Goal: Information Seeking & Learning: Find specific fact

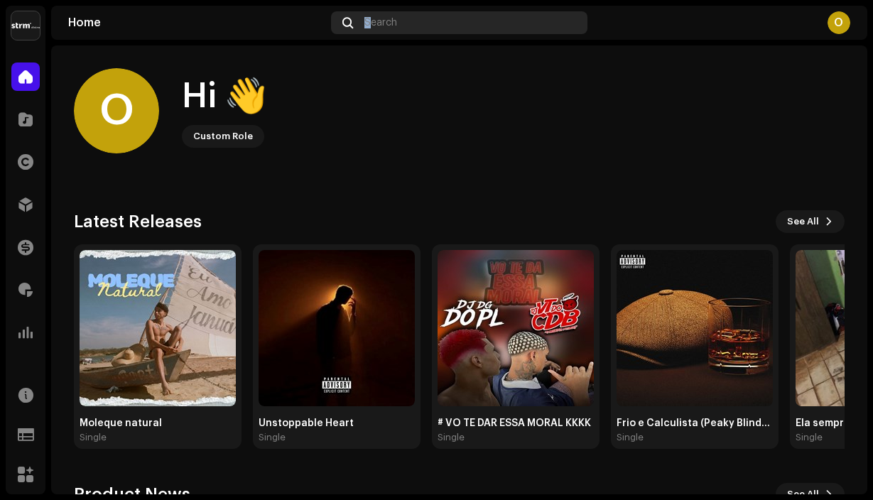
click at [367, 21] on span "Search" at bounding box center [380, 22] width 33 height 11
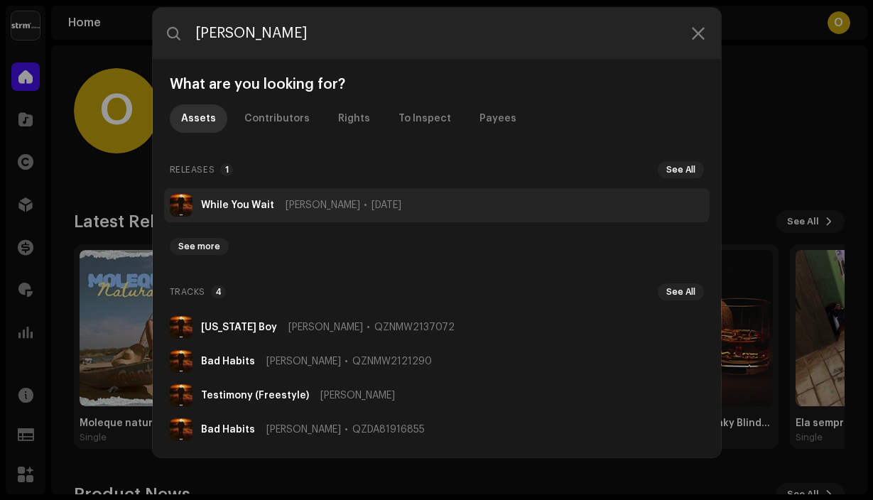
type input "[PERSON_NAME]"
click at [232, 207] on strong "While You Wait" at bounding box center [237, 205] width 73 height 11
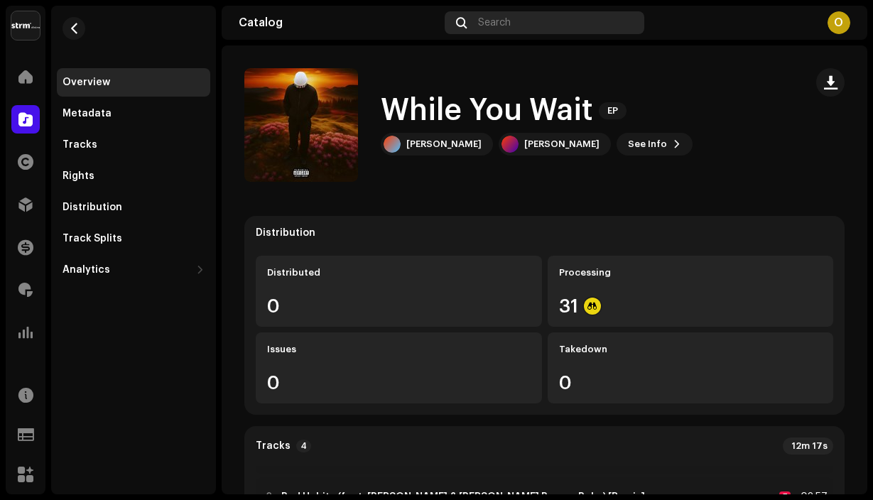
click at [499, 28] on div "Search" at bounding box center [544, 22] width 200 height 23
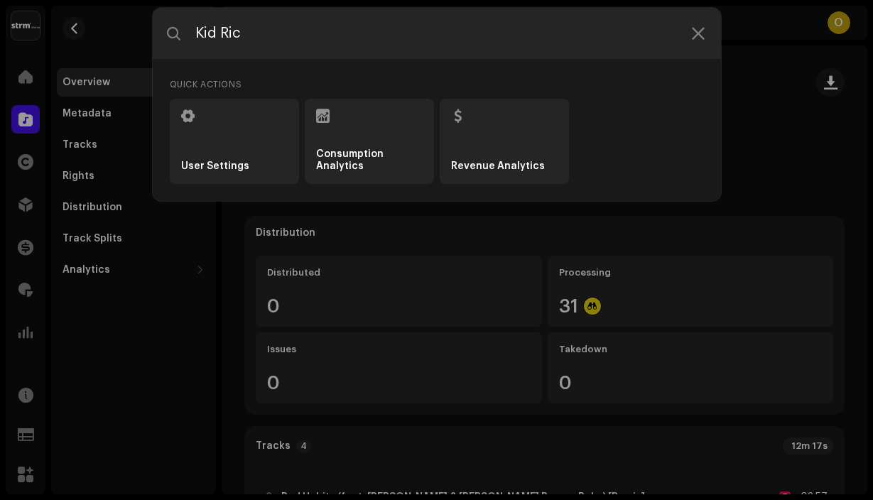
type input "Kid Rich"
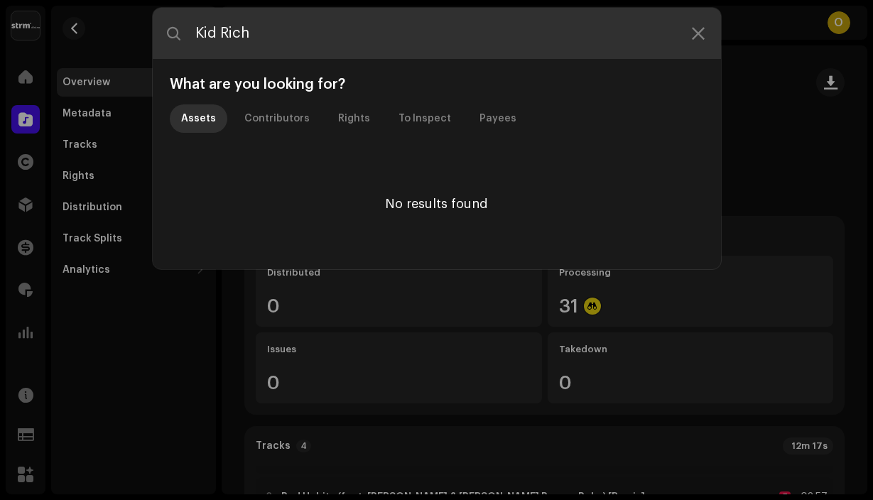
click at [274, 28] on input "Kid Rich" at bounding box center [437, 33] width 568 height 51
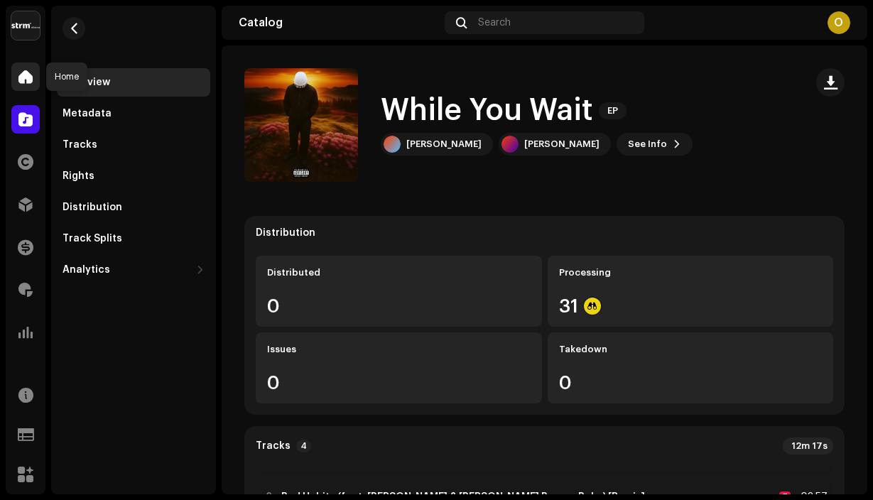
click at [19, 66] on div at bounding box center [25, 76] width 28 height 28
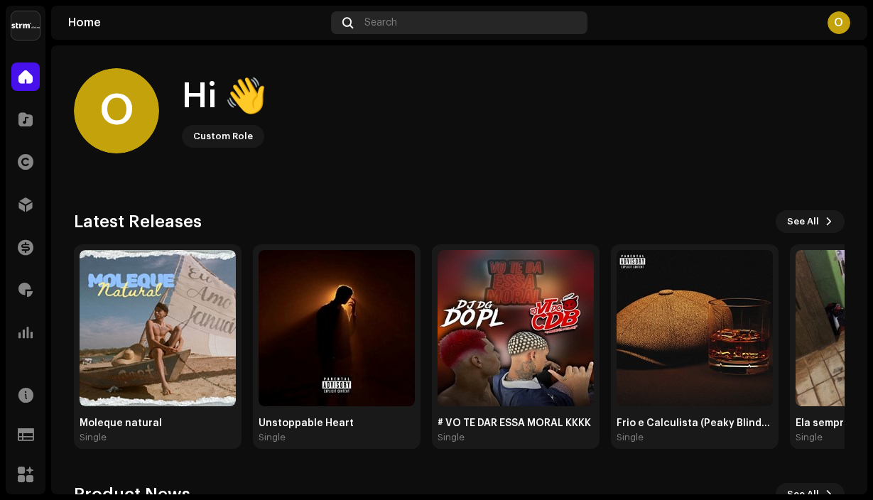
click at [405, 32] on div "Search" at bounding box center [459, 22] width 257 height 23
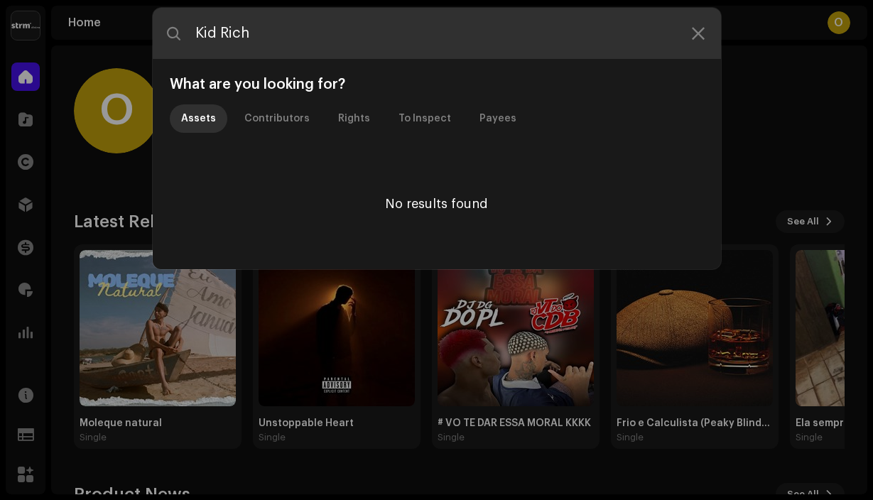
click at [372, 20] on input "Kid Rich" at bounding box center [437, 33] width 568 height 51
click at [372, 21] on input "Kid Rich" at bounding box center [437, 33] width 568 height 51
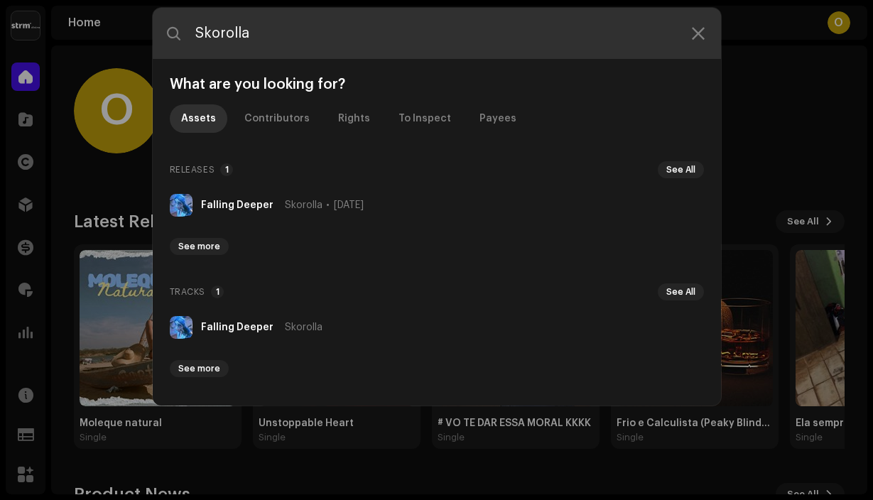
type input "Skorolla"
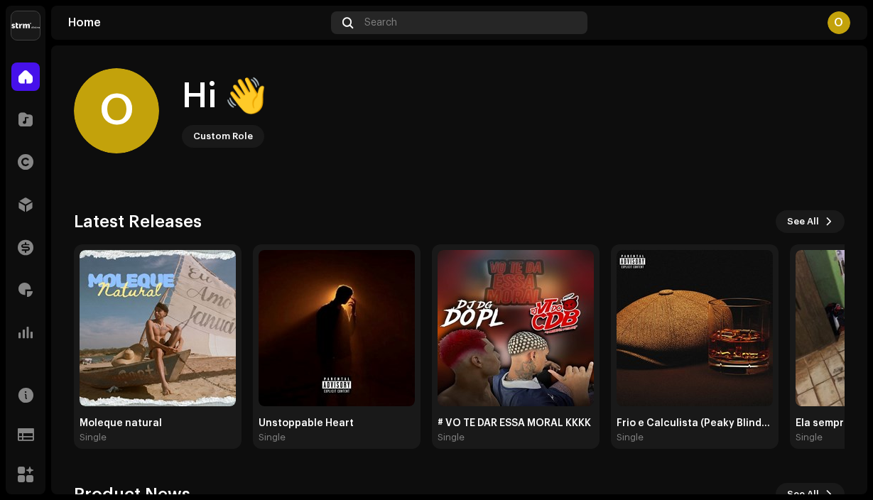
click at [381, 17] on span "Search" at bounding box center [380, 22] width 33 height 11
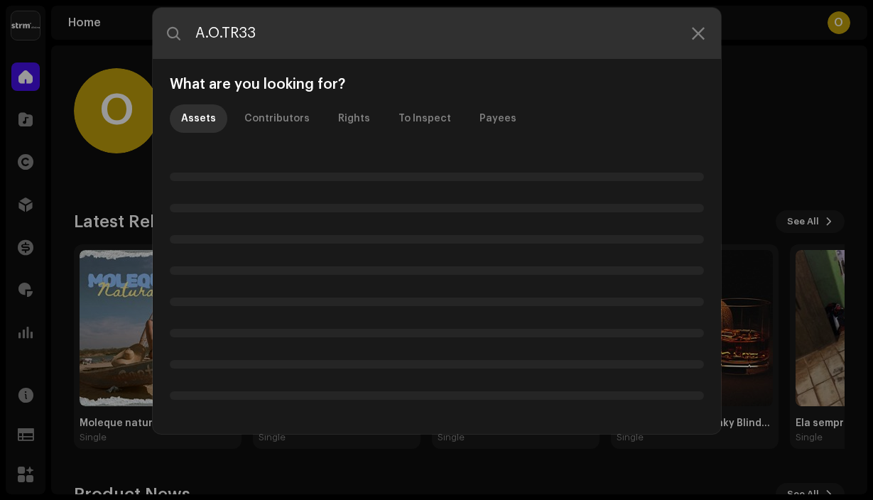
click at [222, 34] on input "A.O.TR33" at bounding box center [437, 33] width 568 height 51
type input "A.O. TR33"
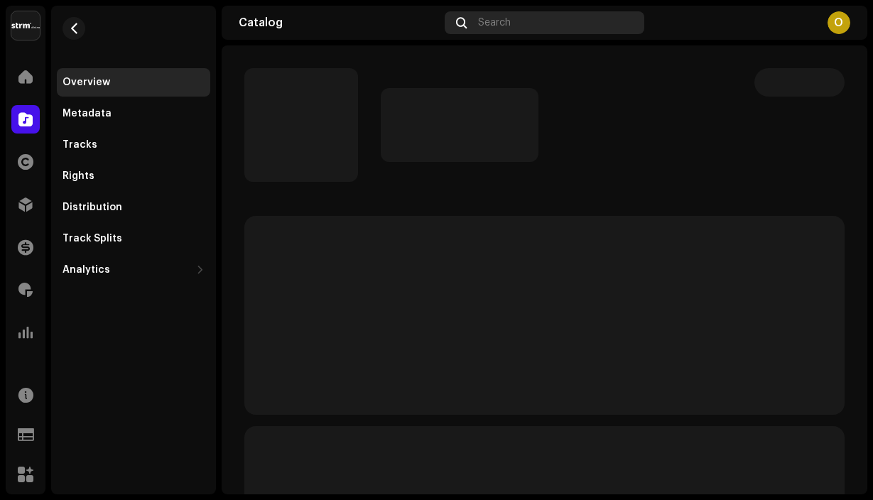
click at [501, 28] on div "Search" at bounding box center [544, 22] width 200 height 23
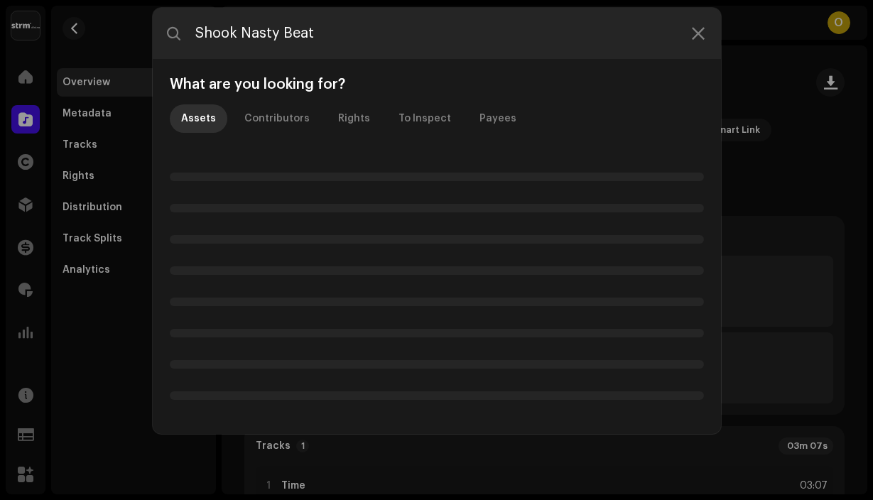
type input "Shook Nasty Beats"
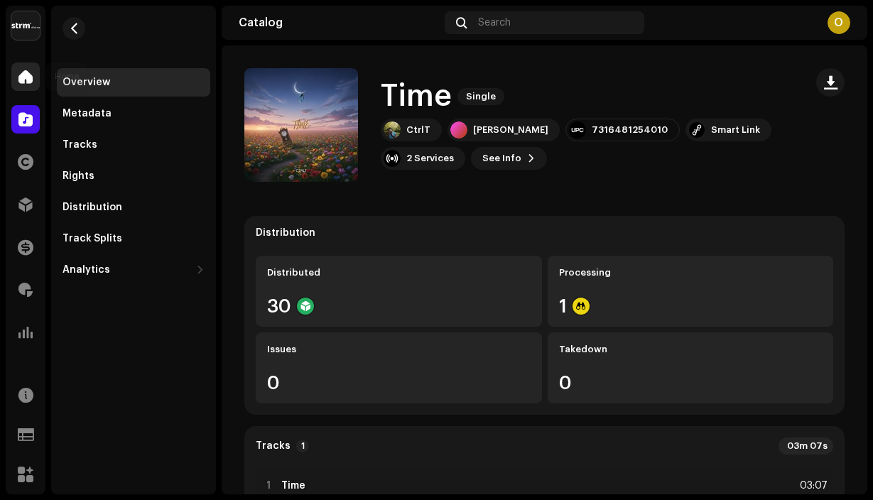
click at [33, 86] on div at bounding box center [25, 76] width 28 height 28
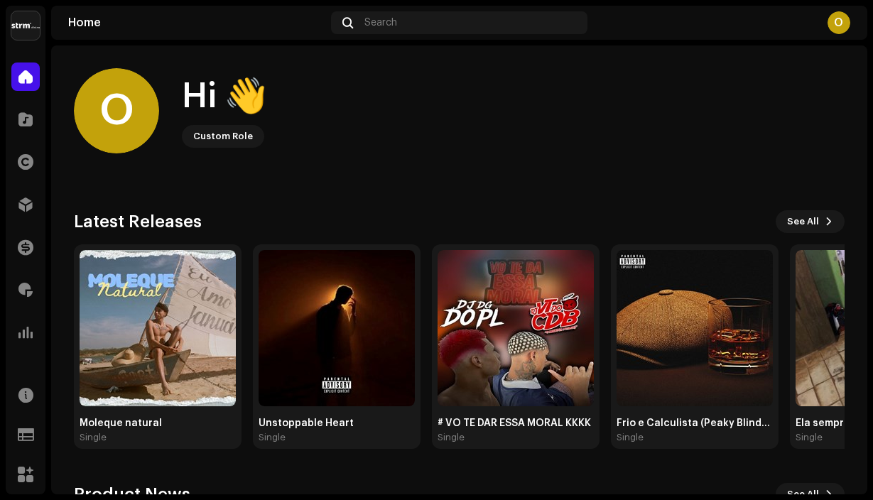
click at [495, 9] on div "Home Search O" at bounding box center [459, 23] width 816 height 34
click at [476, 21] on div "Search" at bounding box center [459, 22] width 257 height 23
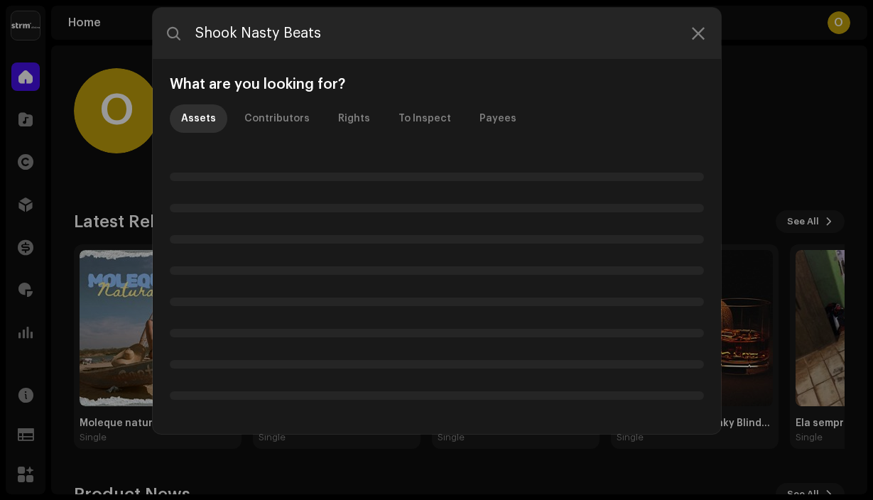
type input "Shook Nasty Beats"
